Goal: Find specific page/section: Find specific page/section

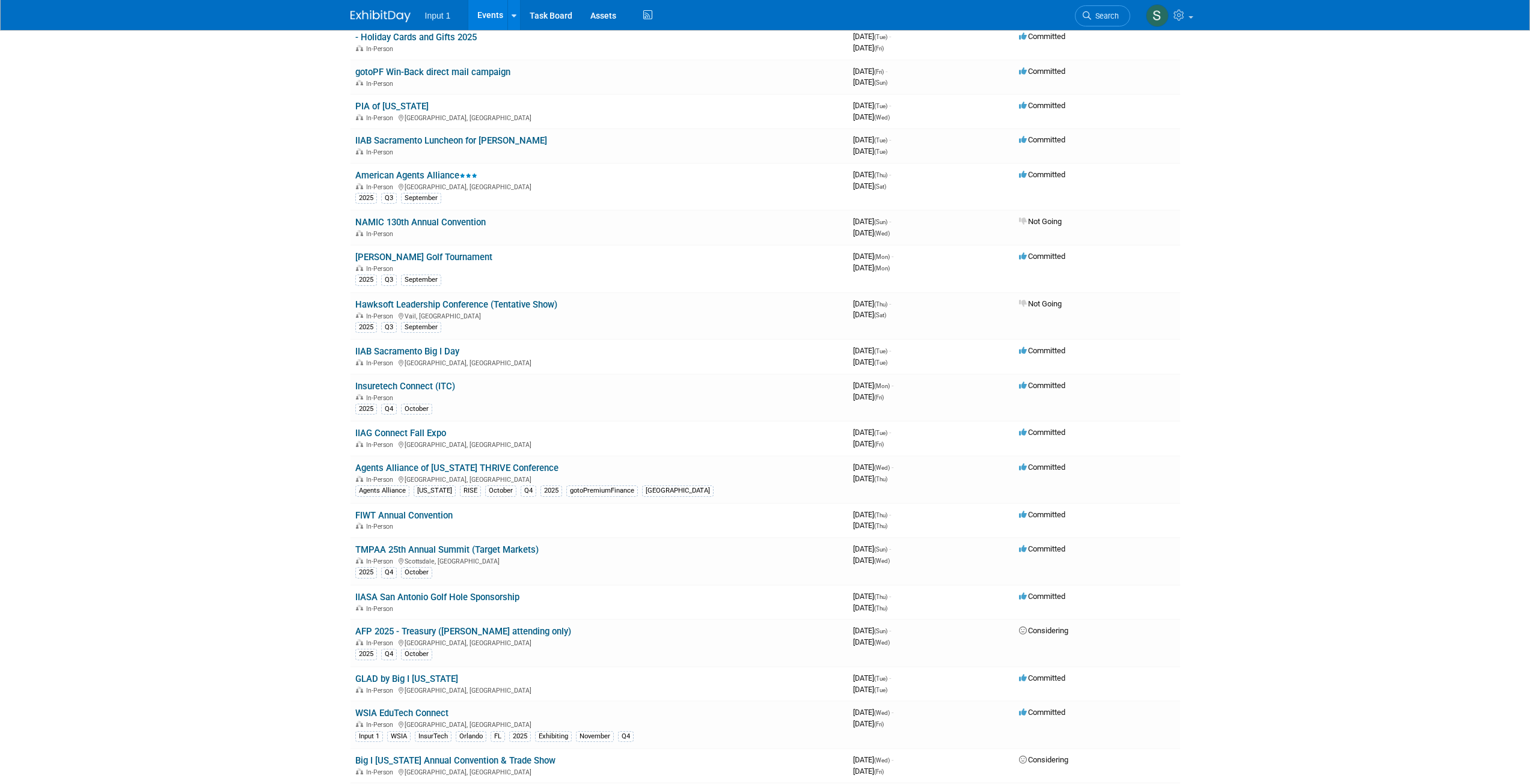
scroll to position [423, 0]
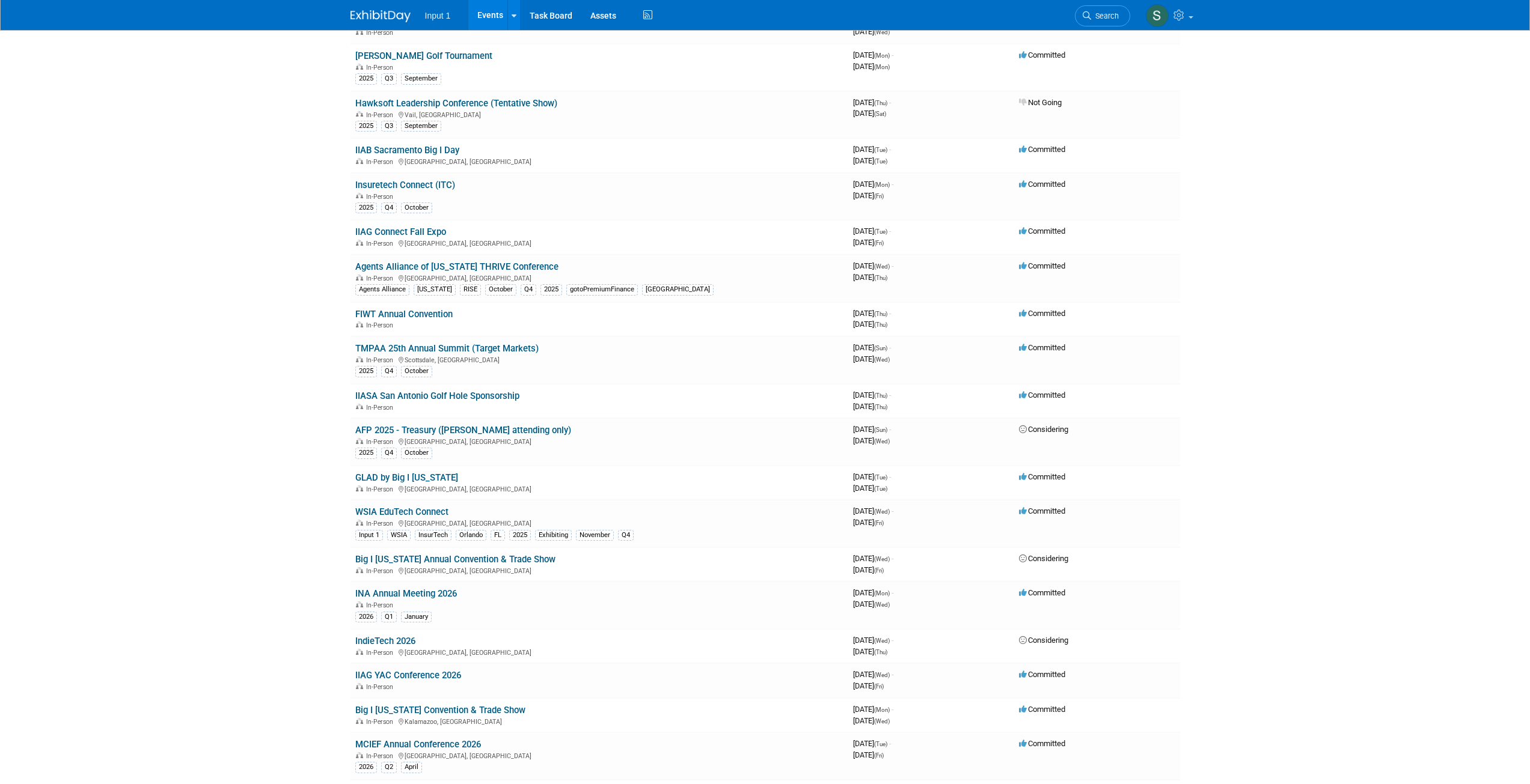
click at [381, 481] on link "GLAD by Big I [US_STATE]" at bounding box center [406, 478] width 103 height 11
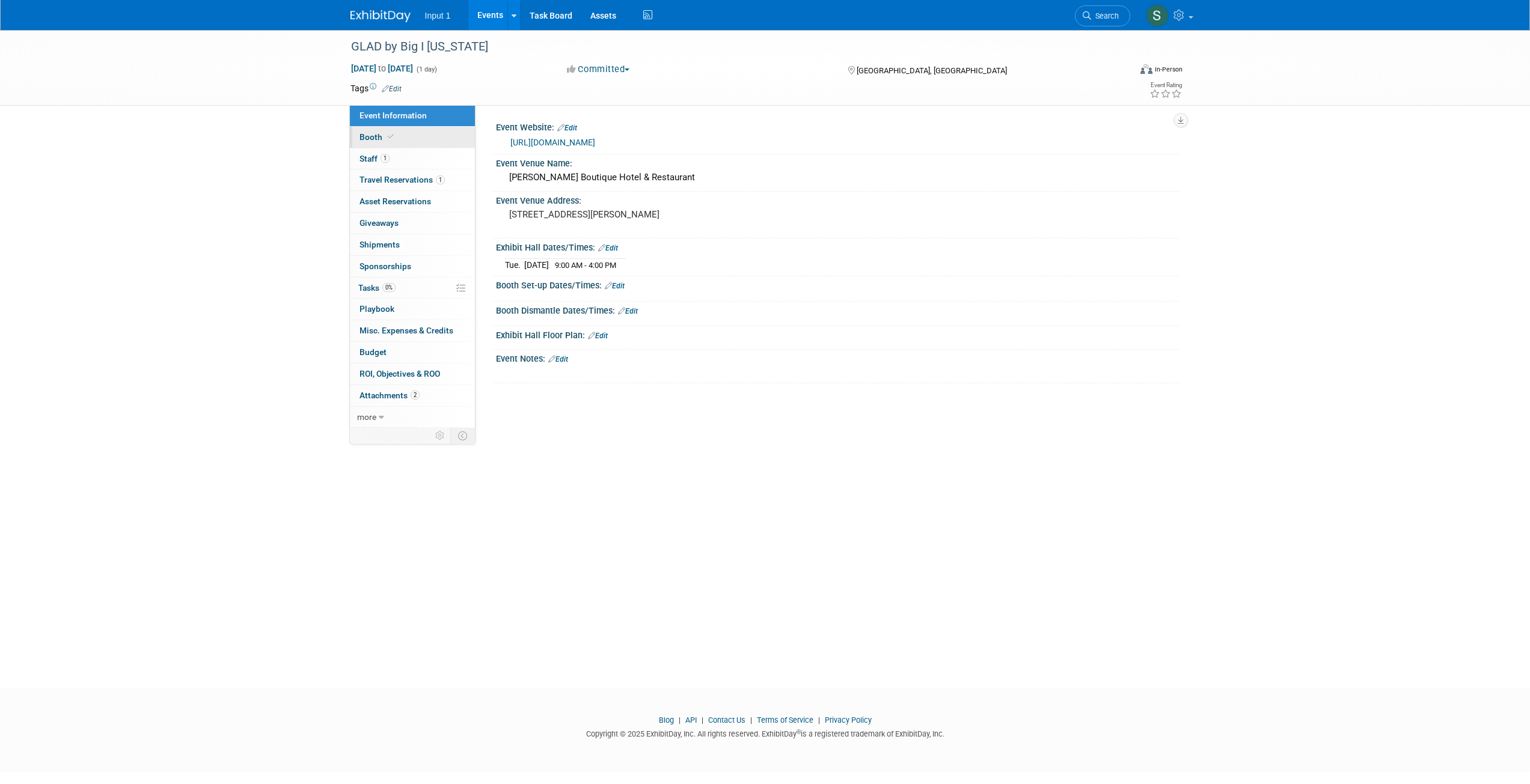
click at [370, 137] on span "Booth" at bounding box center [378, 137] width 36 height 9
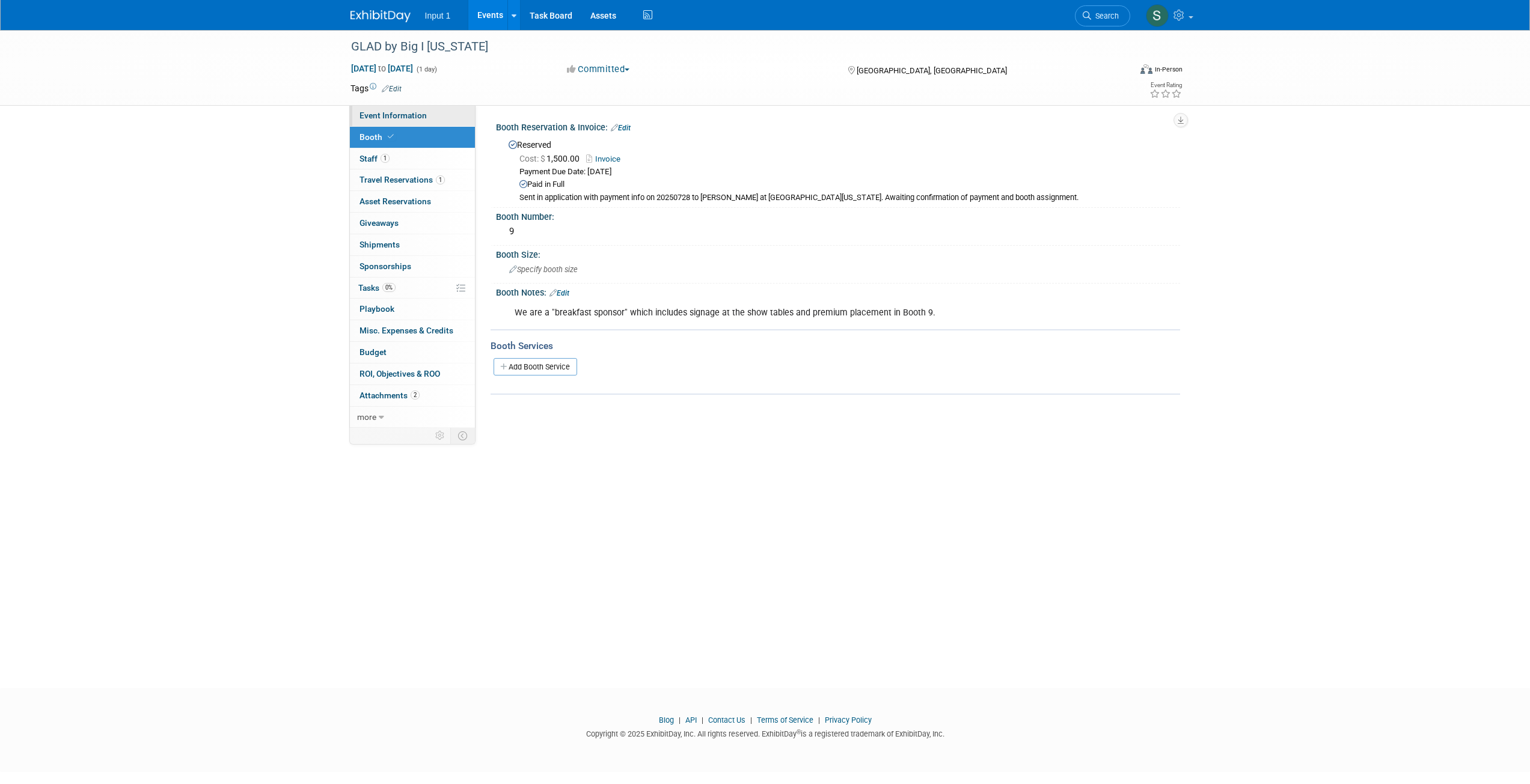
click at [387, 112] on span "Event Information" at bounding box center [393, 115] width 67 height 9
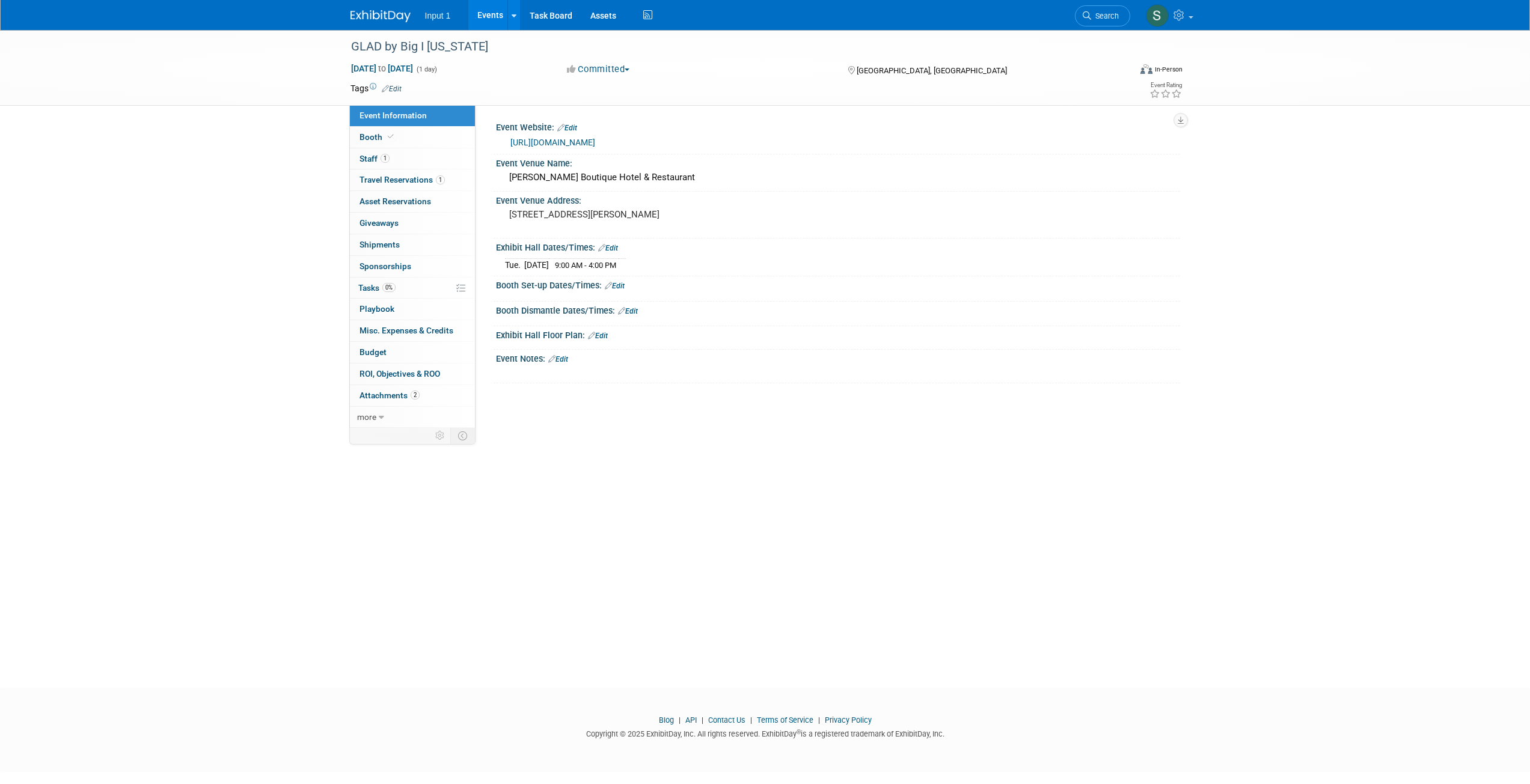
drag, startPoint x: 663, startPoint y: 468, endPoint x: 646, endPoint y: 476, distance: 18.8
click at [663, 469] on div "GLAD by Big I Michigan Nov 11, 2025 to Nov 11, 2025 (1 day) Nov 11, 2025 to Nov…" at bounding box center [765, 348] width 1530 height 637
